Goal: Register for event/course

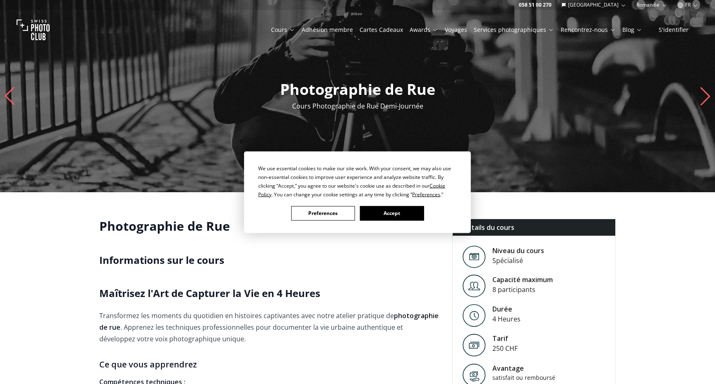
click at [396, 213] on button "Accept" at bounding box center [392, 213] width 64 height 14
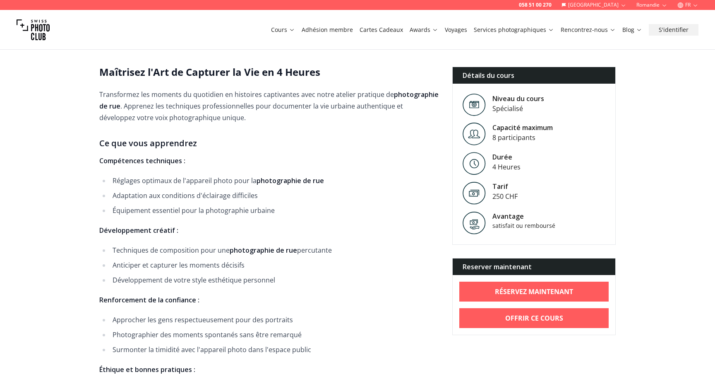
scroll to position [223, 0]
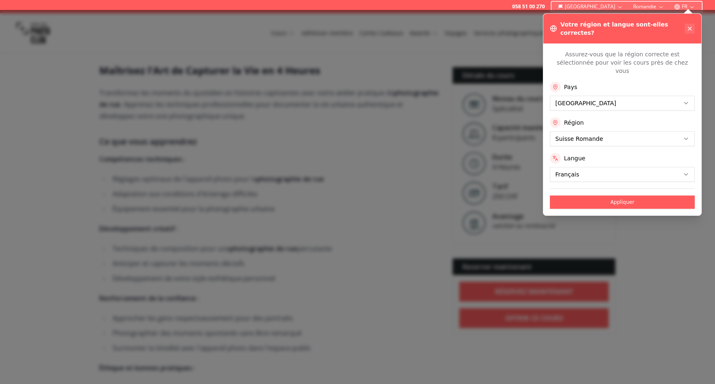
click at [690, 25] on icon at bounding box center [689, 28] width 7 height 7
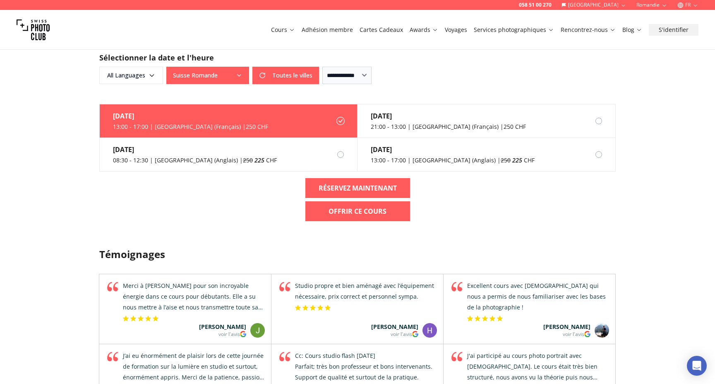
scroll to position [882, 0]
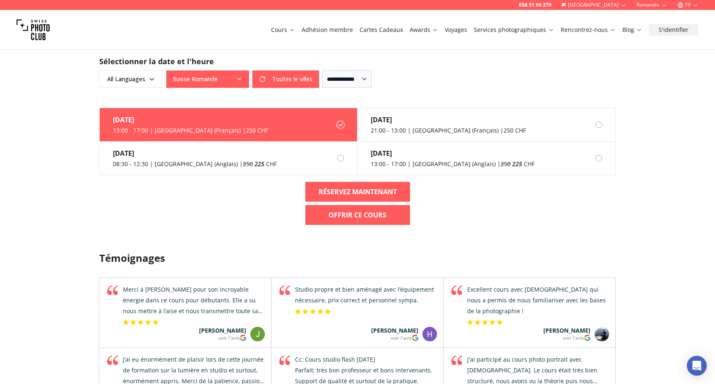
click at [240, 79] on icon "button" at bounding box center [239, 79] width 7 height 7
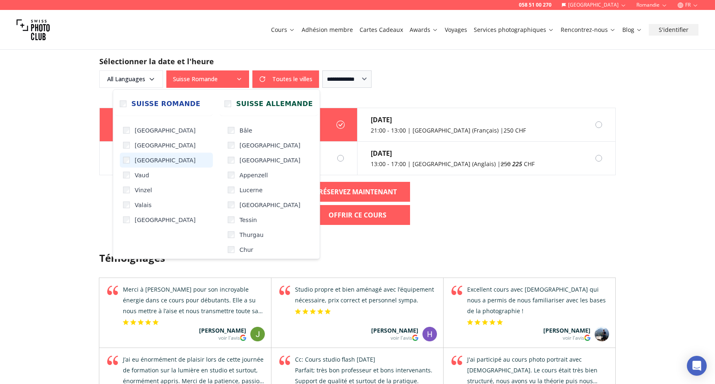
click at [144, 158] on span "[GEOGRAPHIC_DATA]" at bounding box center [165, 160] width 61 height 8
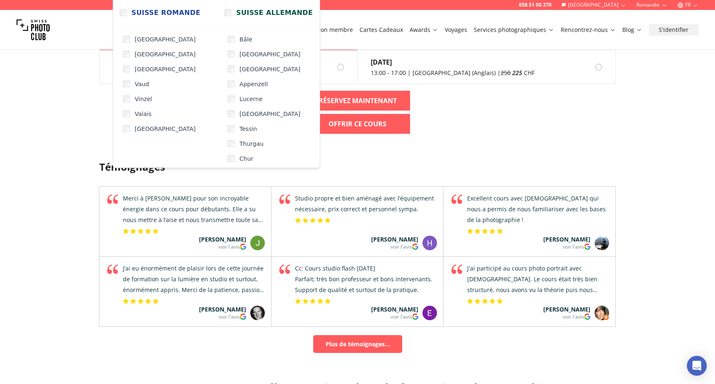
scroll to position [974, 0]
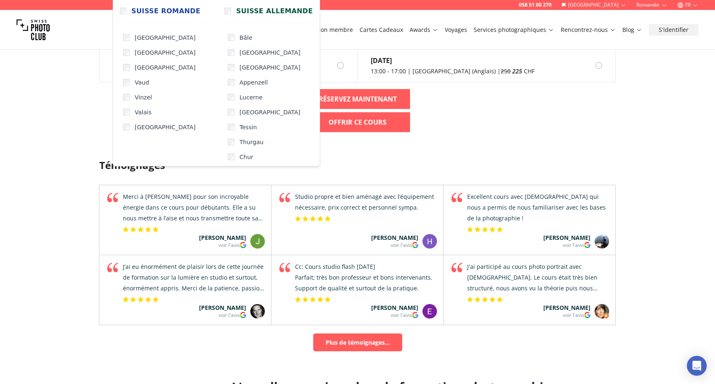
click at [544, 163] on h3 "Témoignages" at bounding box center [357, 164] width 516 height 13
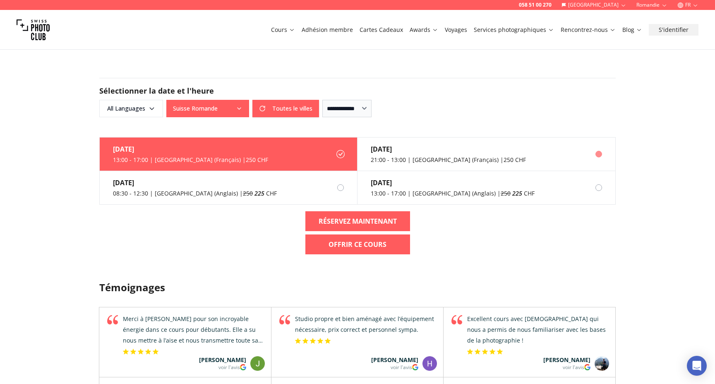
scroll to position [851, 0]
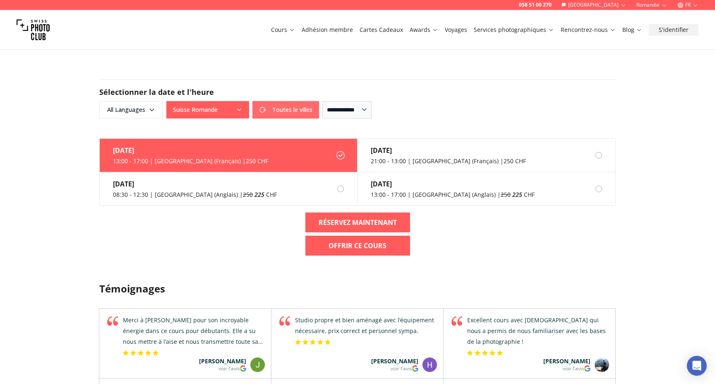
click at [290, 110] on button "Toutes le villes" at bounding box center [285, 109] width 67 height 17
click at [240, 107] on icon "button" at bounding box center [239, 109] width 7 height 7
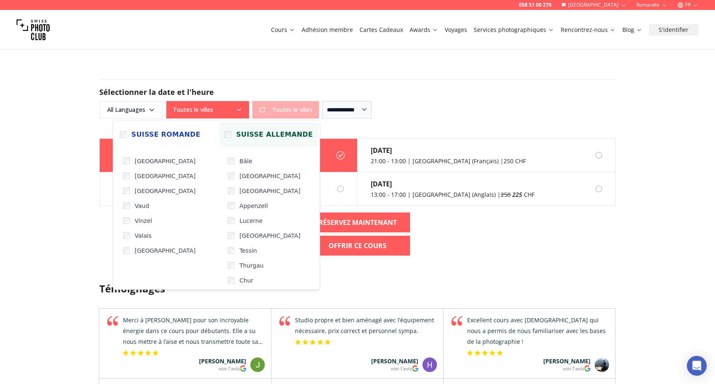
click at [220, 138] on label "Suisse Allemande" at bounding box center [269, 134] width 98 height 25
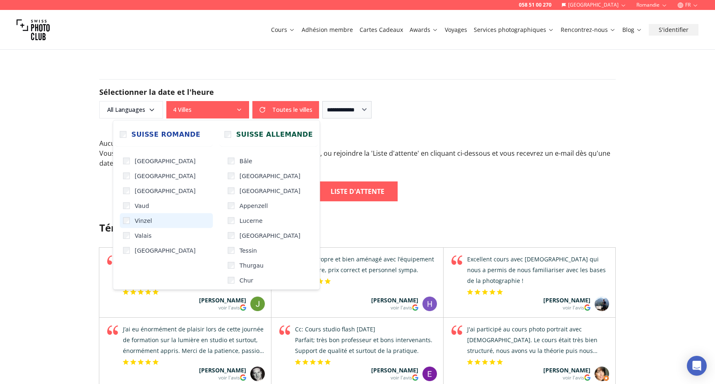
click at [125, 225] on label "Vinzel" at bounding box center [166, 220] width 93 height 15
click at [525, 246] on div "Témoignages L'excellence suisse dans la formation photographique Swiss Photo Cl…" at bounding box center [358, 377] width 530 height 352
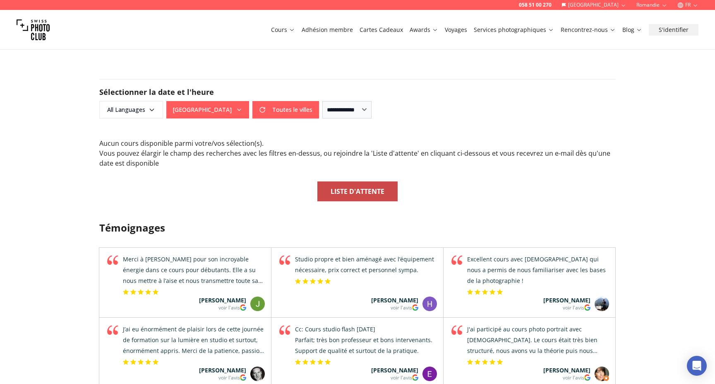
click at [362, 195] on b "Liste d'attente" at bounding box center [358, 191] width 54 height 10
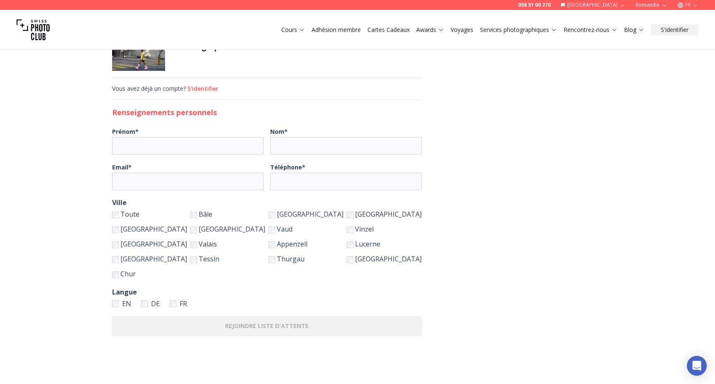
scroll to position [39, 0]
